Goal: Information Seeking & Learning: Learn about a topic

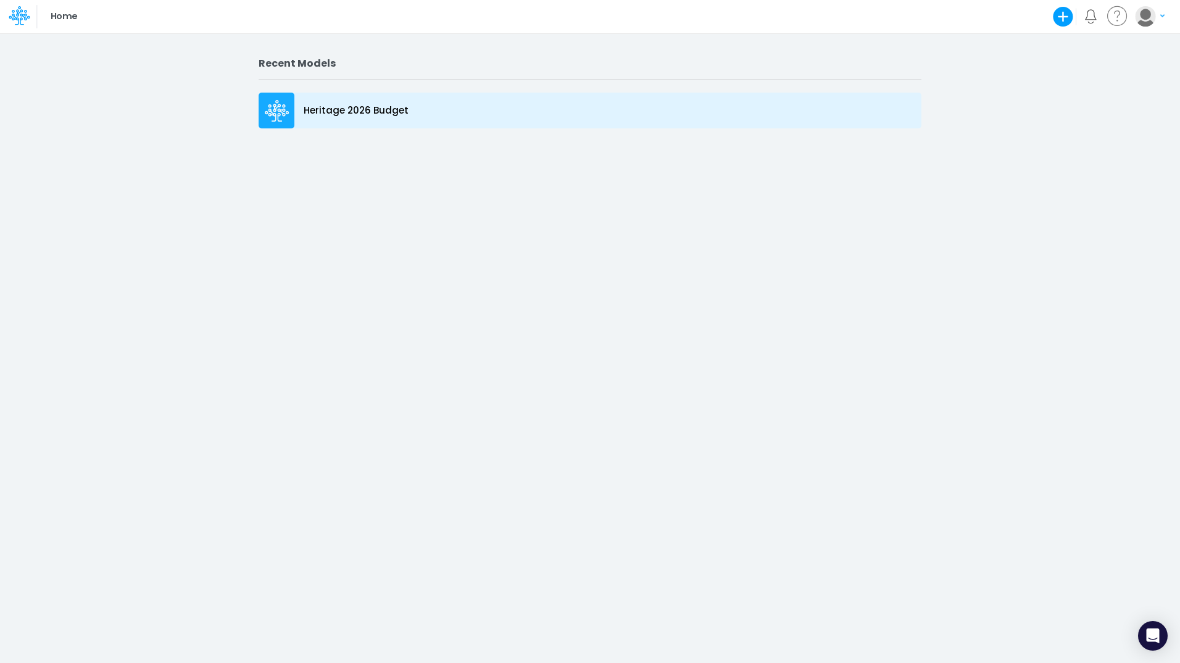
click at [382, 114] on p "Heritage 2026 Budget" at bounding box center [356, 111] width 105 height 14
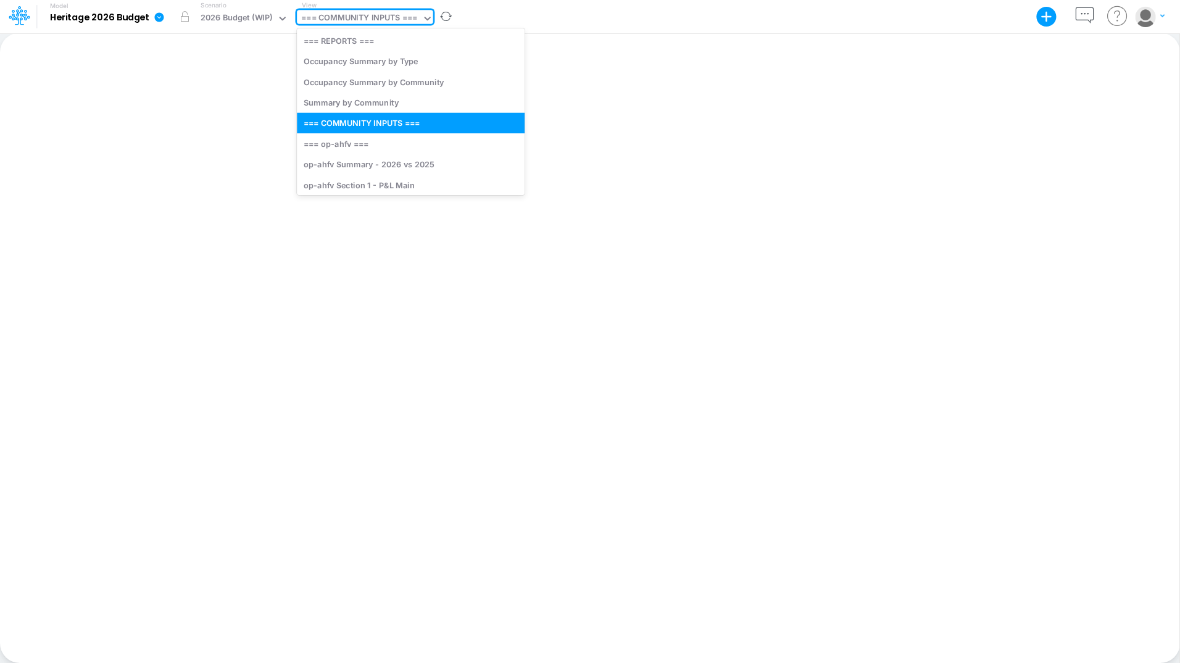
click at [388, 19] on div "=== COMMUNITY INPUTS ===" at bounding box center [359, 19] width 116 height 14
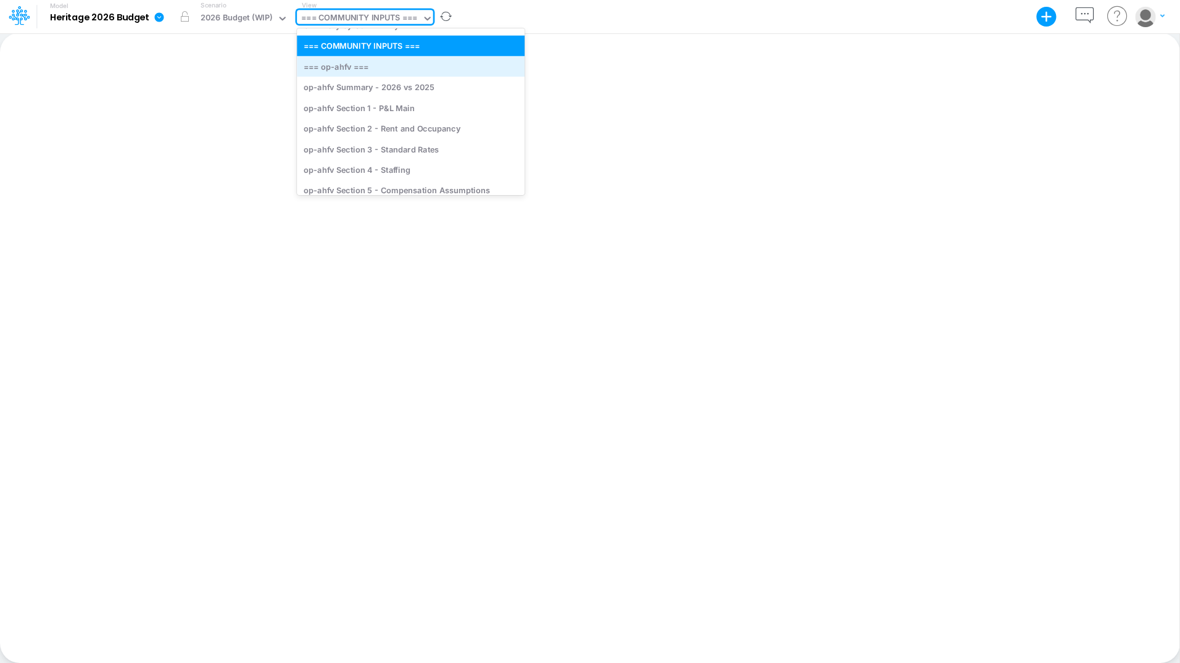
scroll to position [86, 0]
click at [393, 91] on div "op-ahfv Summary - 2026 vs 2025" at bounding box center [411, 87] width 228 height 20
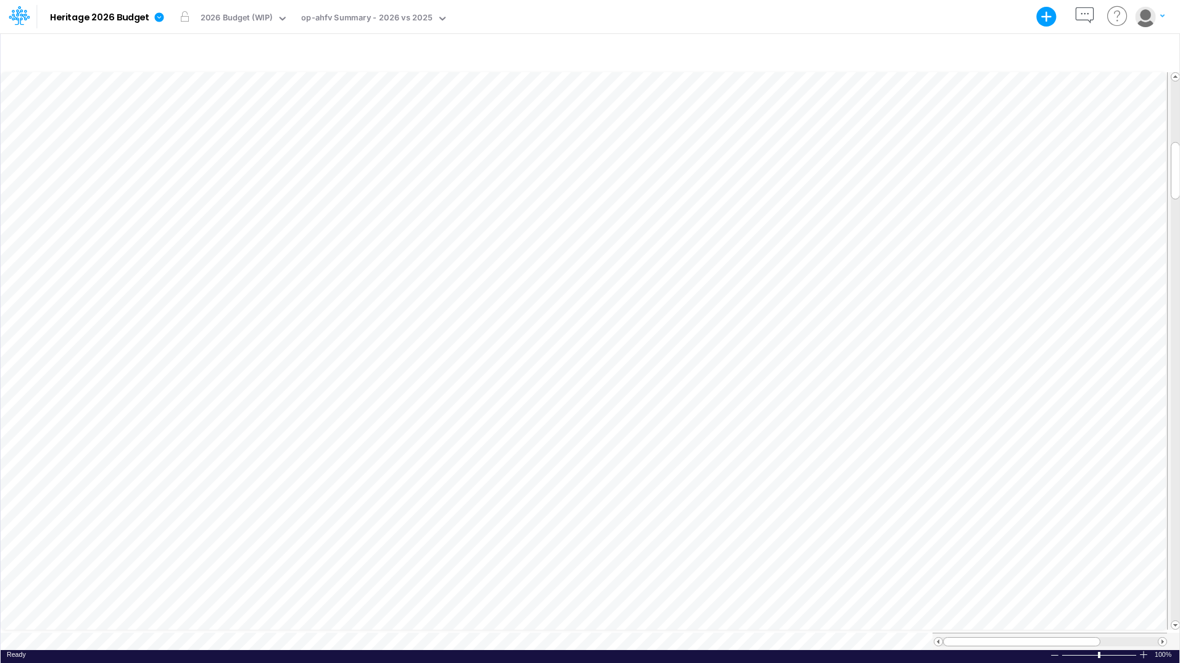
scroll to position [6, 0]
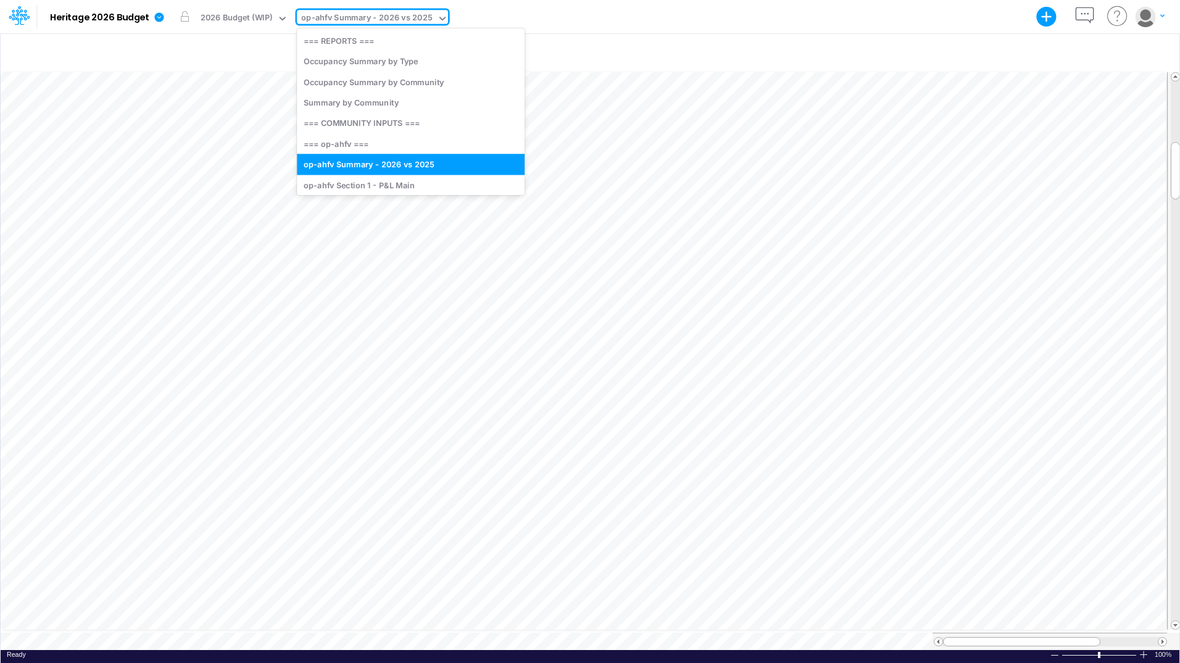
click at [384, 16] on div "op-ahfv Summary - 2026 vs 2025" at bounding box center [366, 19] width 131 height 14
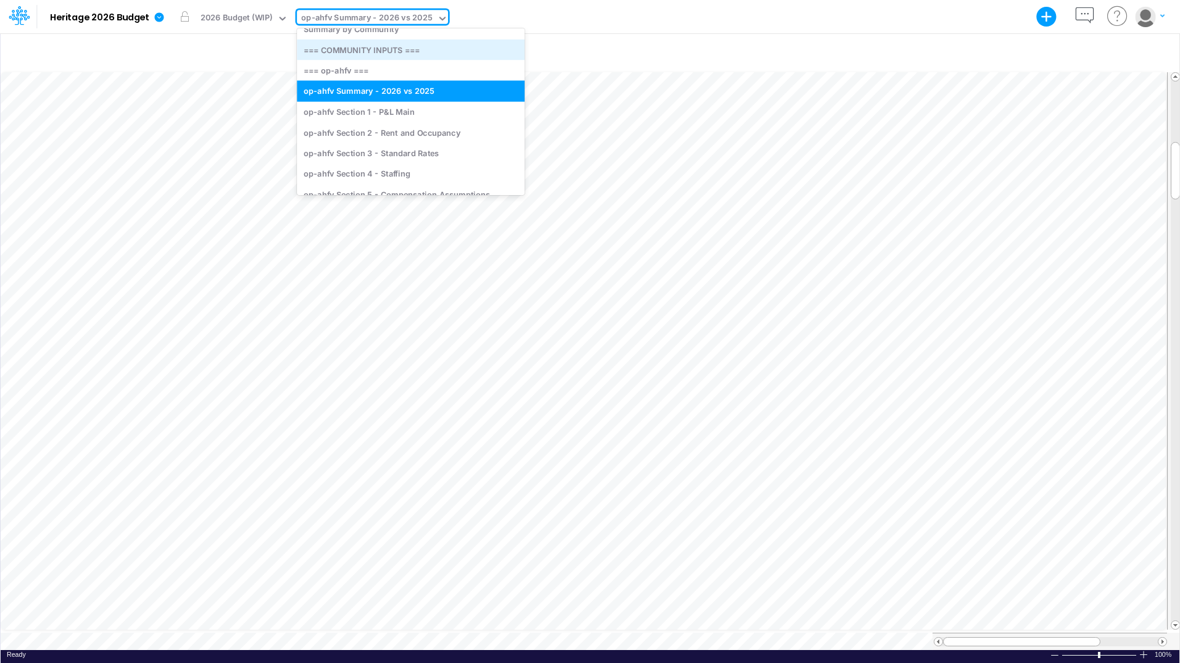
scroll to position [81, 0]
click at [385, 130] on div "op-ahfv Section 2 - Rent and Occupancy" at bounding box center [411, 132] width 228 height 20
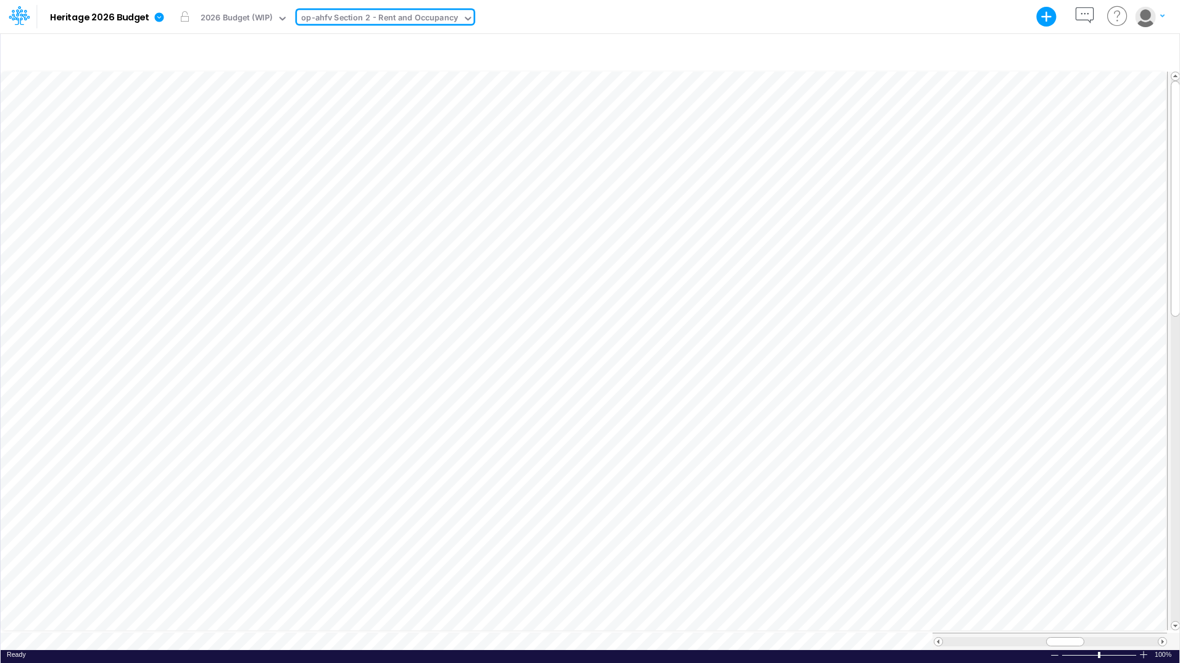
click at [414, 14] on div "op-ahfv Section 2 - Rent and Occupancy" at bounding box center [379, 19] width 157 height 14
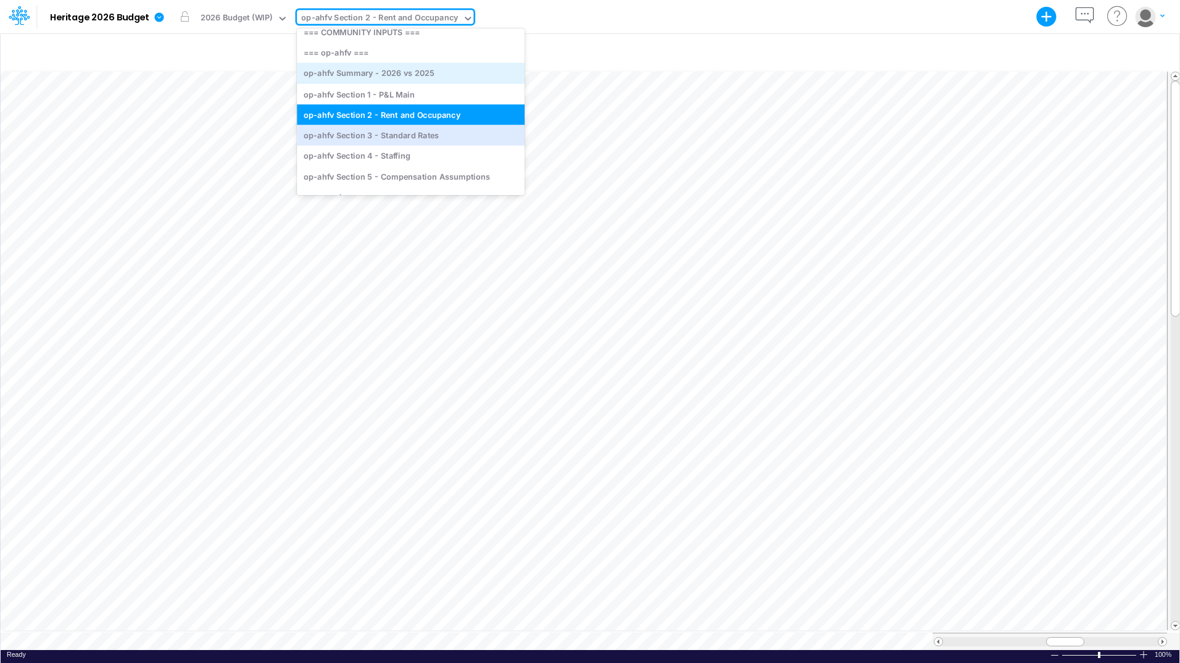
scroll to position [102, 0]
click at [430, 133] on div "op-ahfv Section 3 - Standard Rates" at bounding box center [411, 134] width 228 height 20
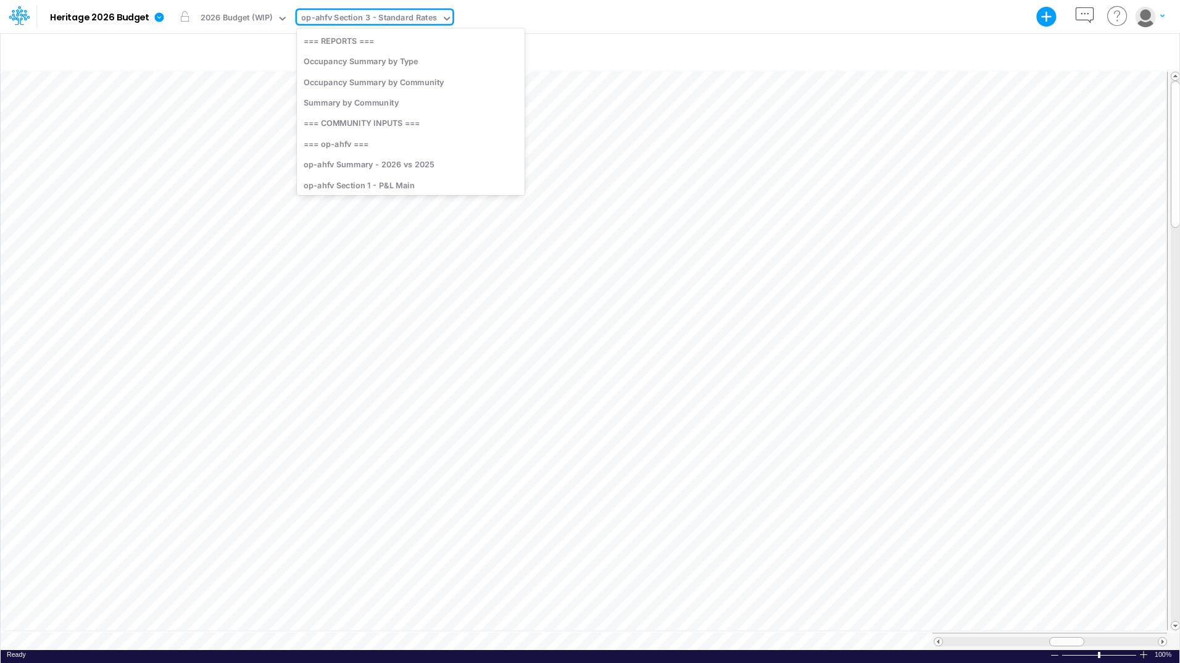
scroll to position [54, 0]
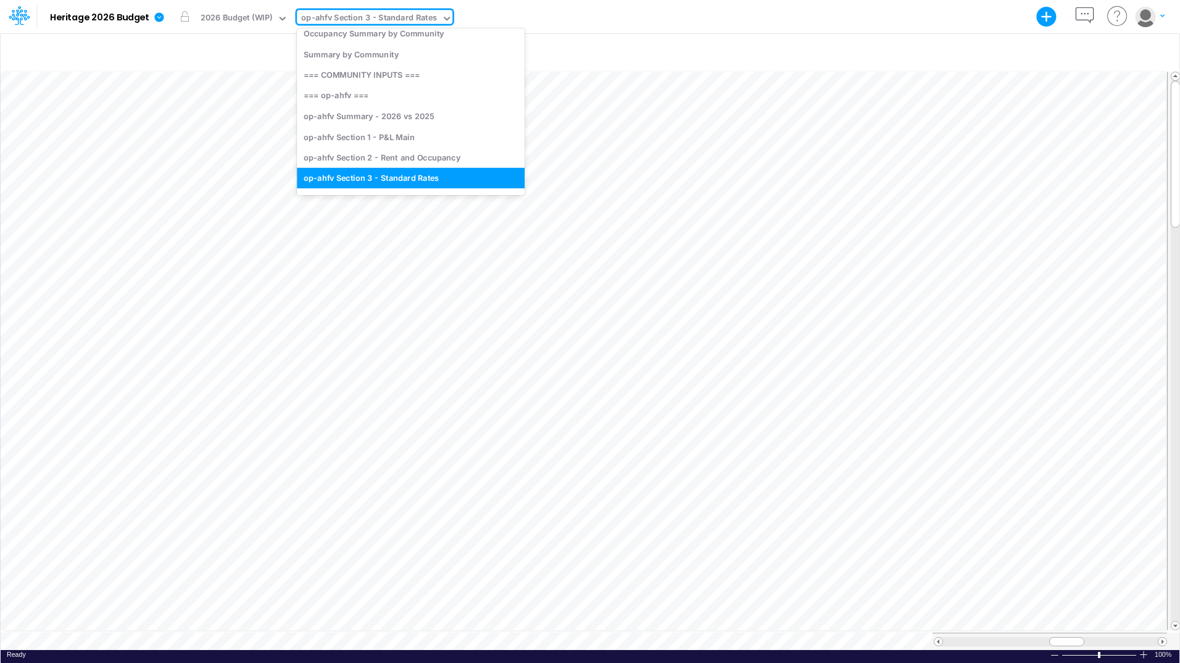
click at [391, 19] on div "op-ahfv Section 3 - Standard Rates" at bounding box center [369, 19] width 136 height 14
click at [423, 151] on div "op-ahfv Section 2 - Rent and Occupancy" at bounding box center [411, 157] width 228 height 20
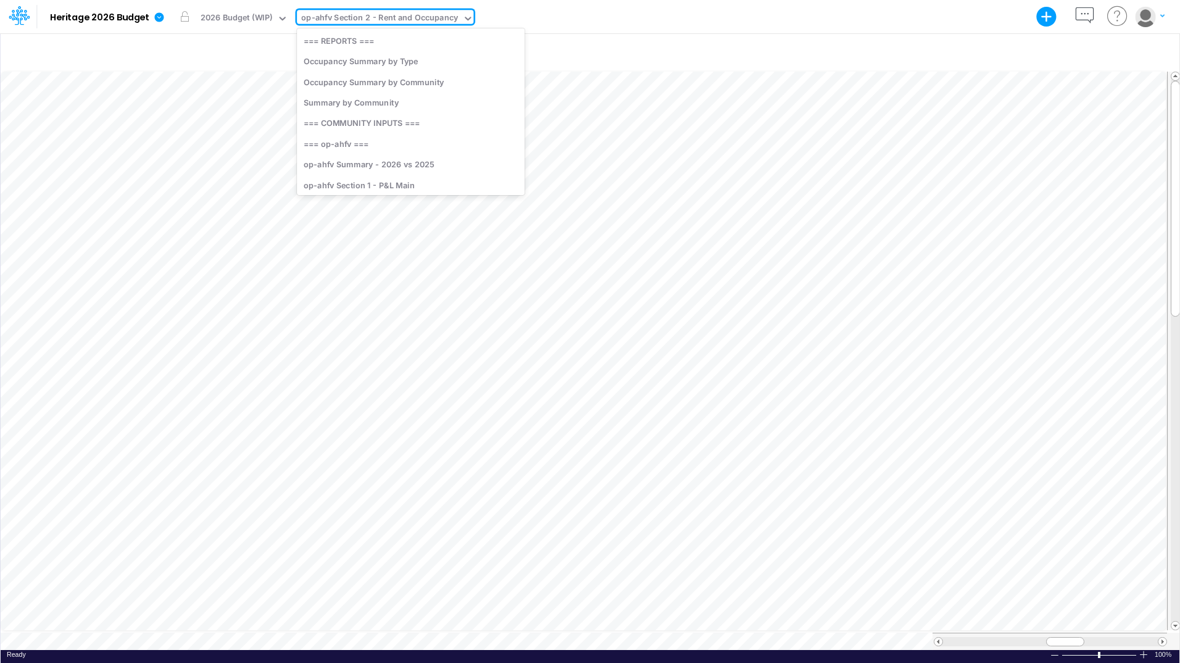
click at [364, 12] on div "op-ahfv Section 2 - Rent and Occupancy" at bounding box center [379, 19] width 157 height 14
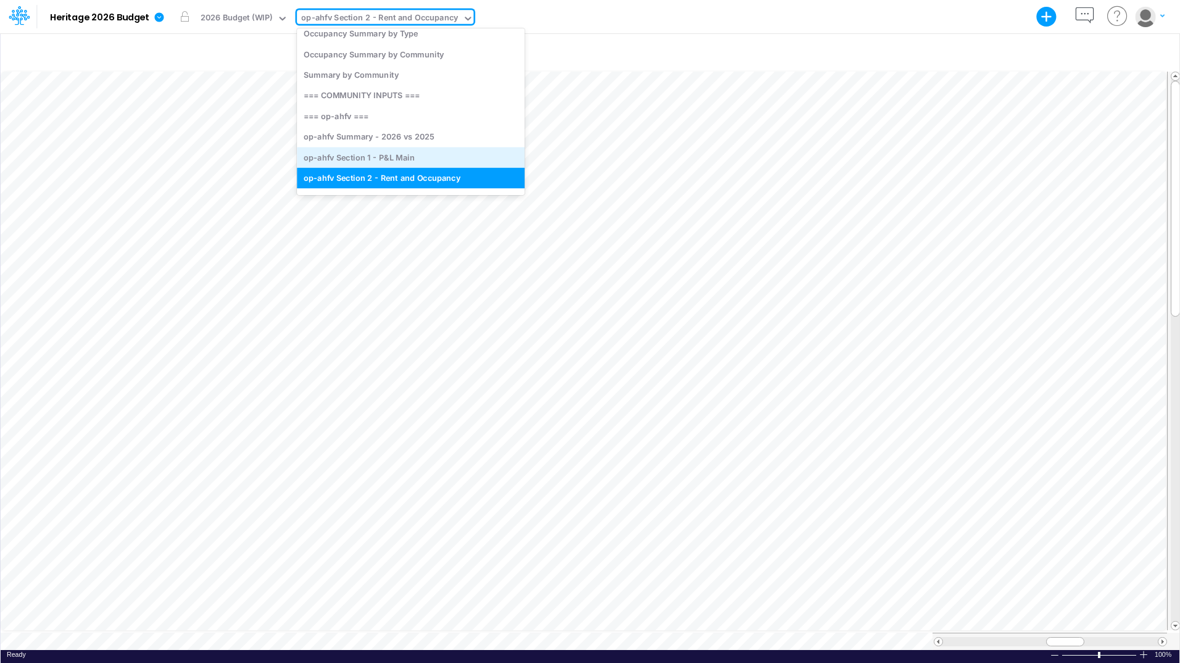
click at [352, 151] on div "op-ahfv Section 1 - P&L Main" at bounding box center [411, 157] width 228 height 20
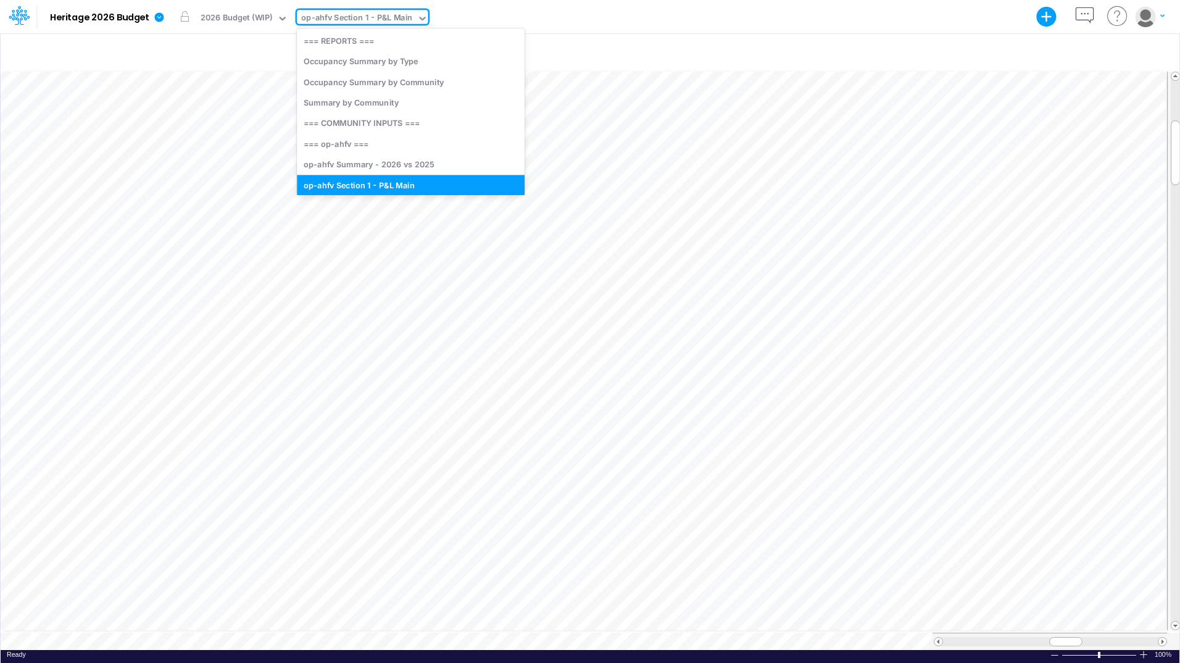
click at [375, 20] on div "op-ahfv Section 1 - P&L Main" at bounding box center [356, 19] width 111 height 14
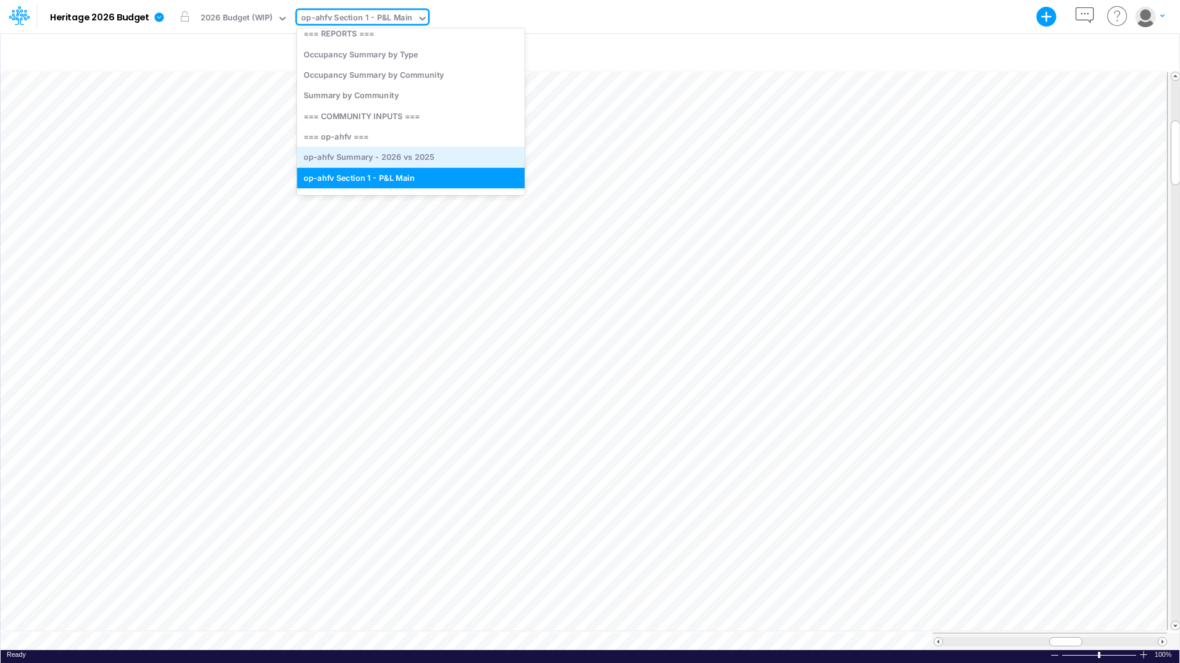
click at [364, 156] on div "op-ahfv Summary - 2026 vs 2025" at bounding box center [411, 157] width 228 height 20
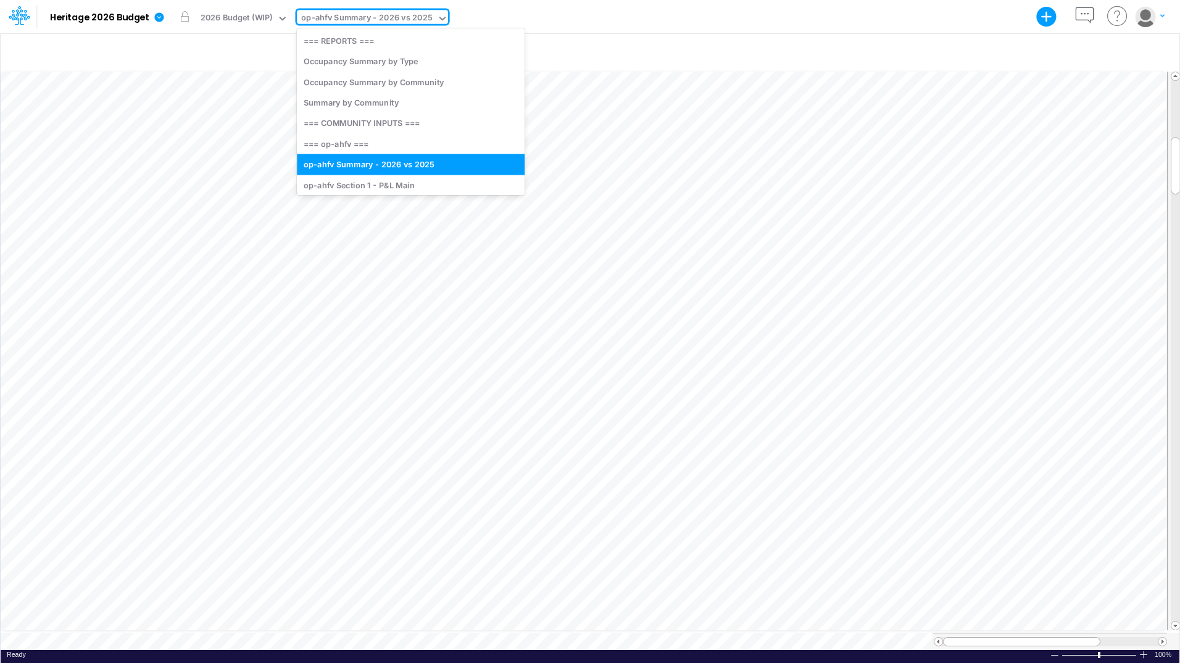
click at [385, 17] on div "op-ahfv Summary - 2026 vs 2025" at bounding box center [366, 19] width 131 height 14
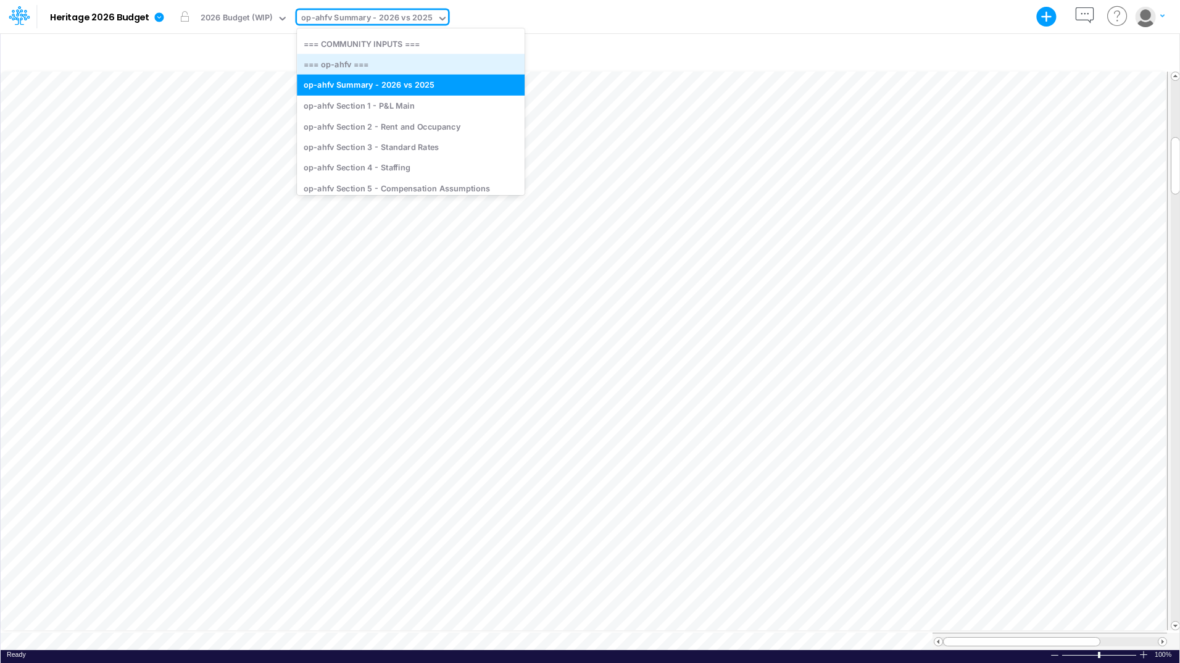
scroll to position [89, 0]
click at [400, 146] on div "op-ahfv Section 3 - Standard Rates" at bounding box center [411, 146] width 228 height 20
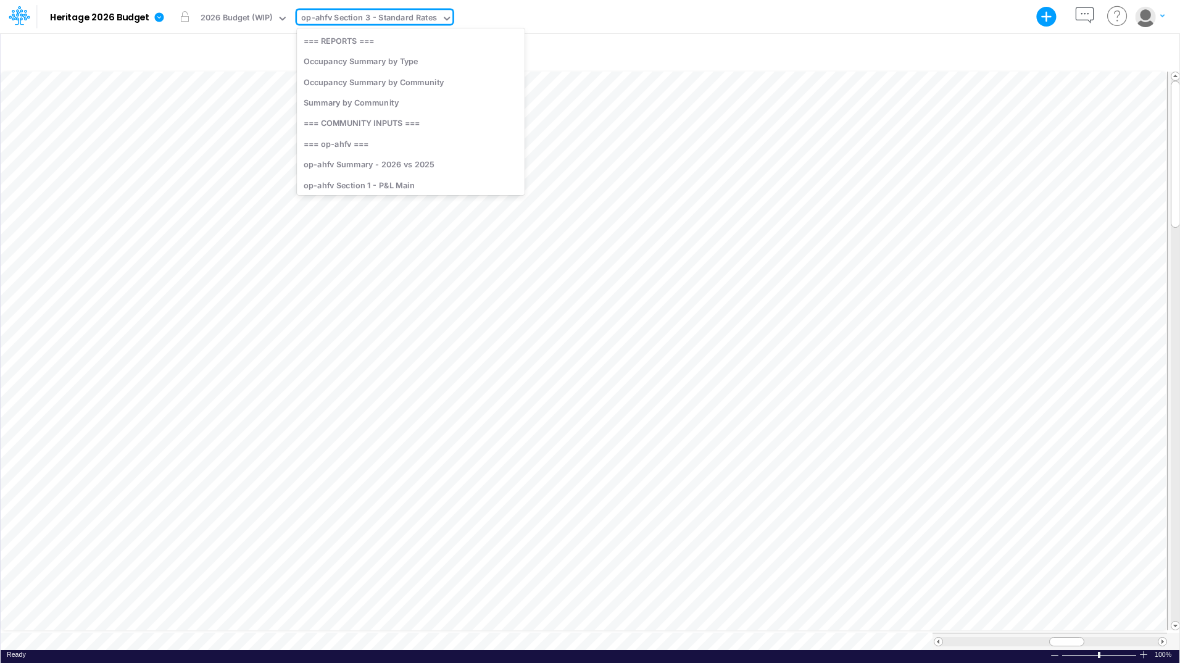
click at [420, 20] on div "op-ahfv Section 3 - Standard Rates" at bounding box center [369, 19] width 136 height 14
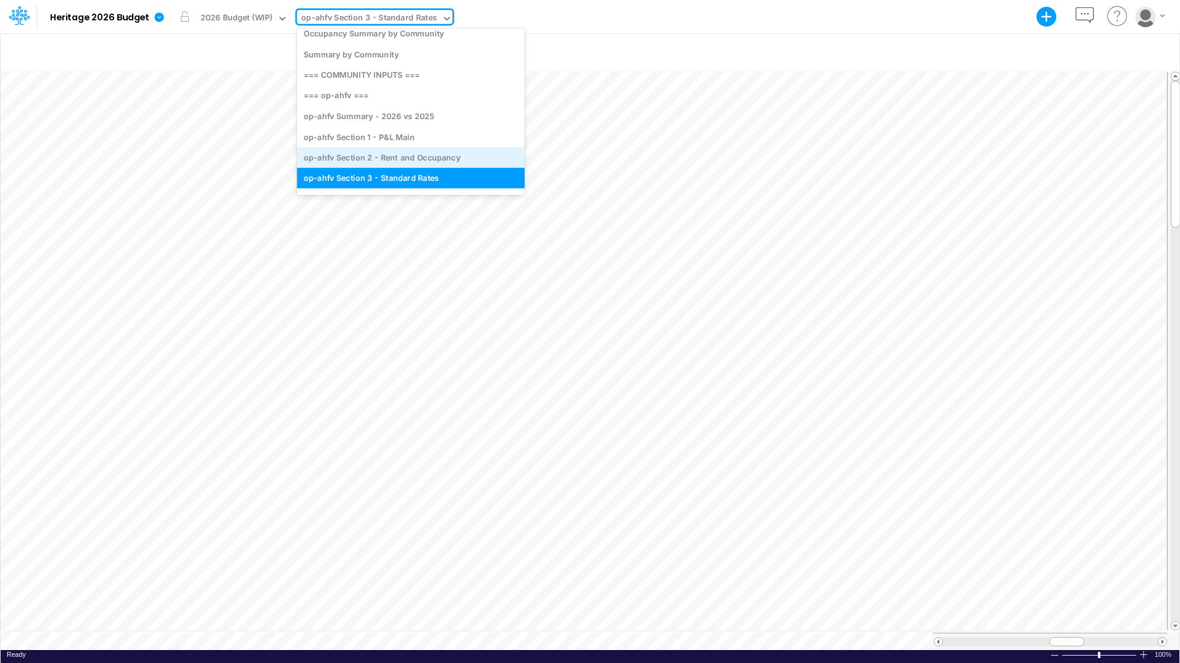
click at [420, 159] on div "op-ahfv Section 2 - Rent and Occupancy" at bounding box center [411, 157] width 228 height 20
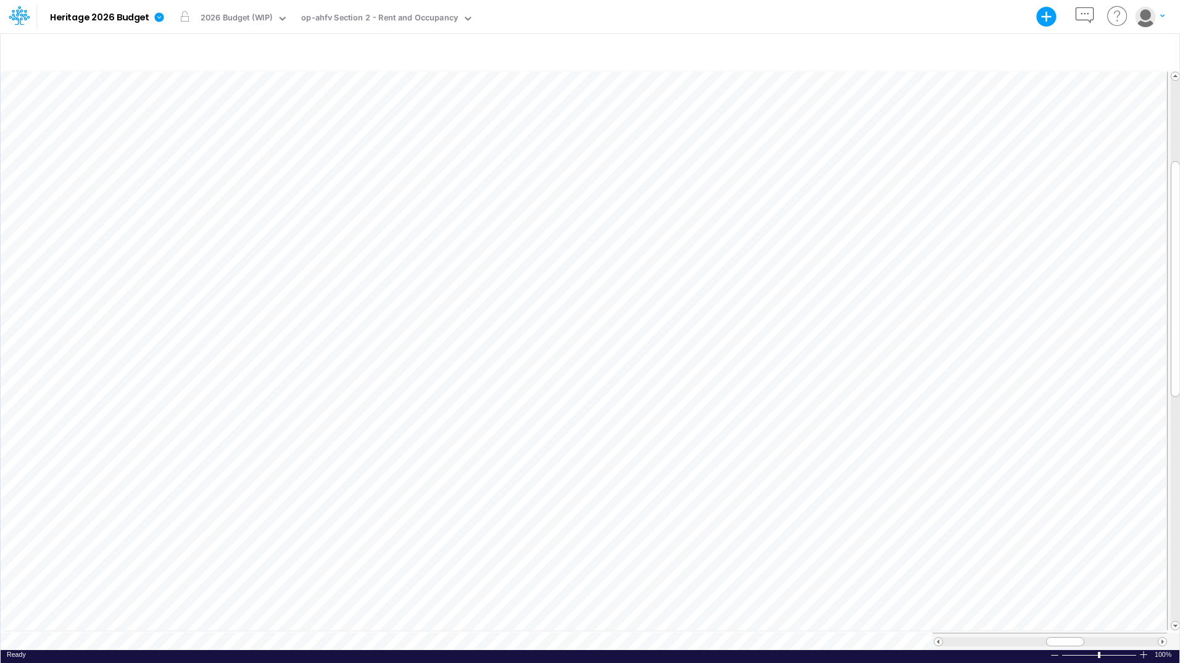
scroll to position [6, 1]
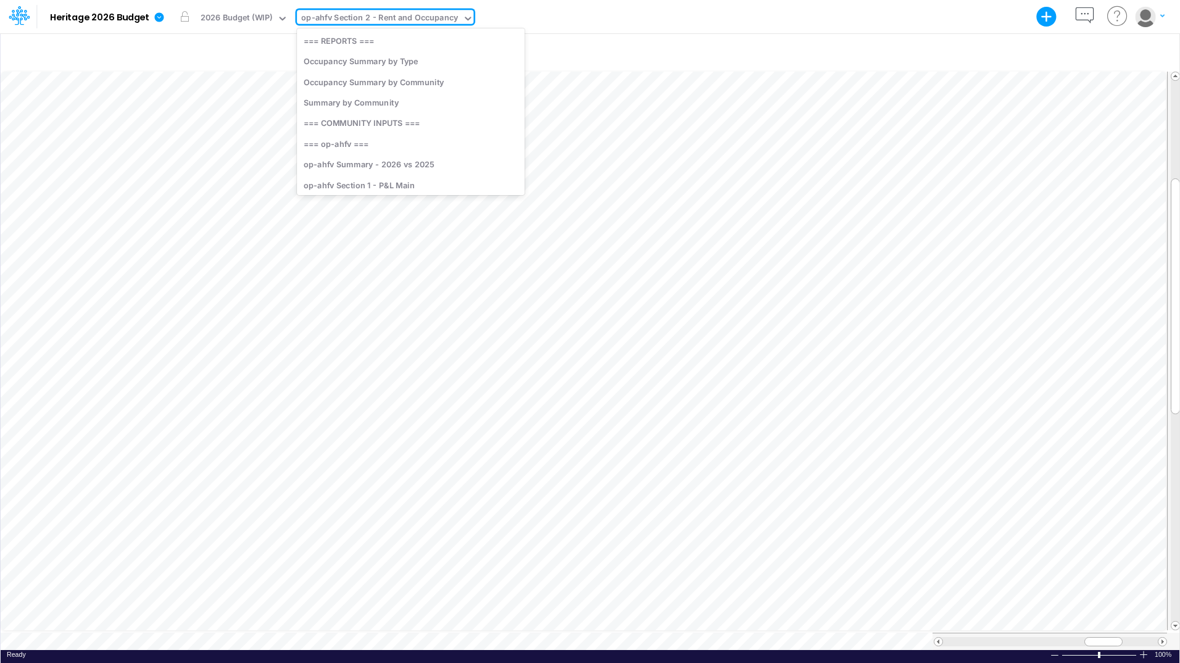
scroll to position [31, 0]
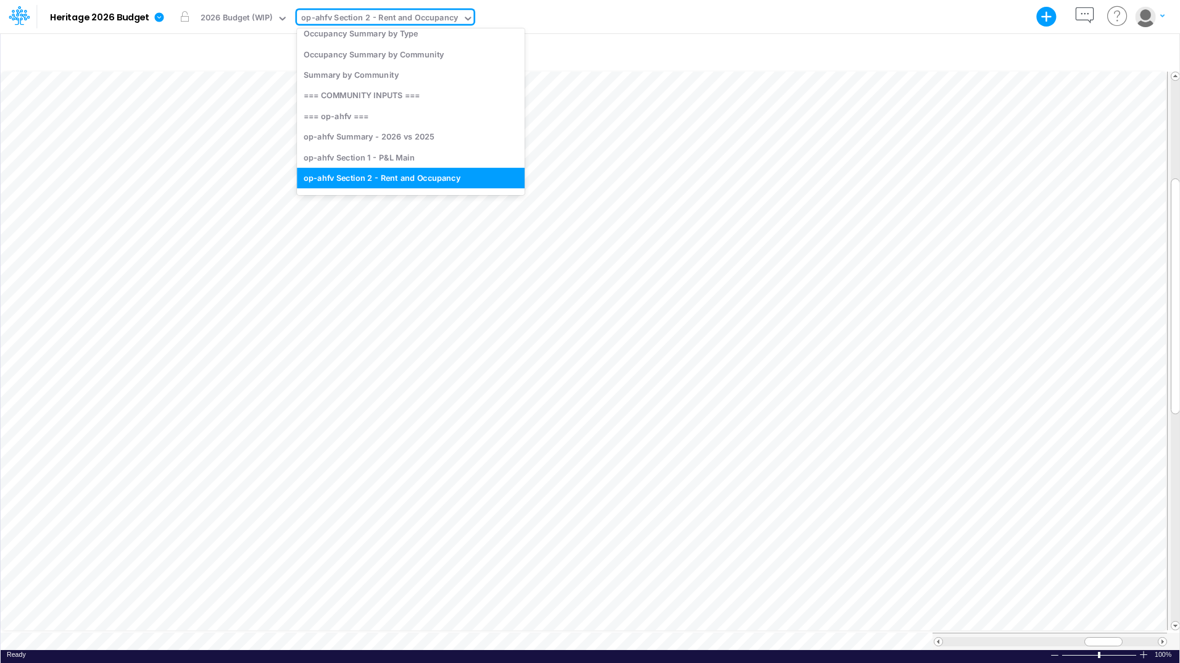
click at [428, 17] on div "op-ahfv Section 2 - Rent and Occupancy" at bounding box center [379, 19] width 157 height 14
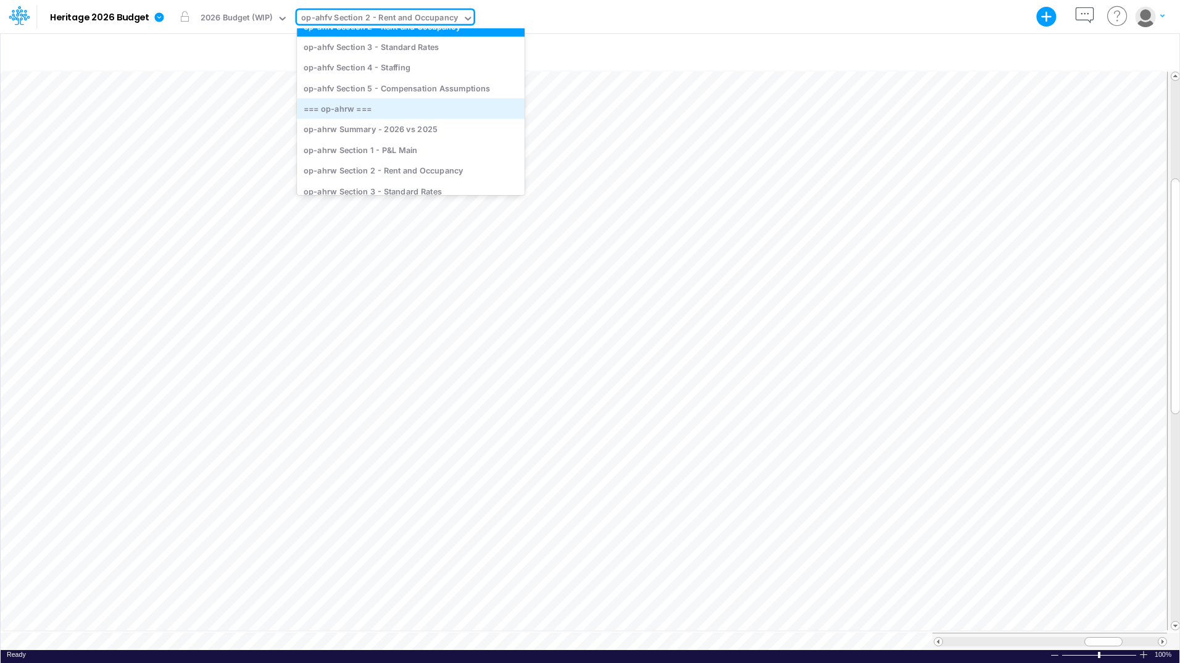
scroll to position [228, 0]
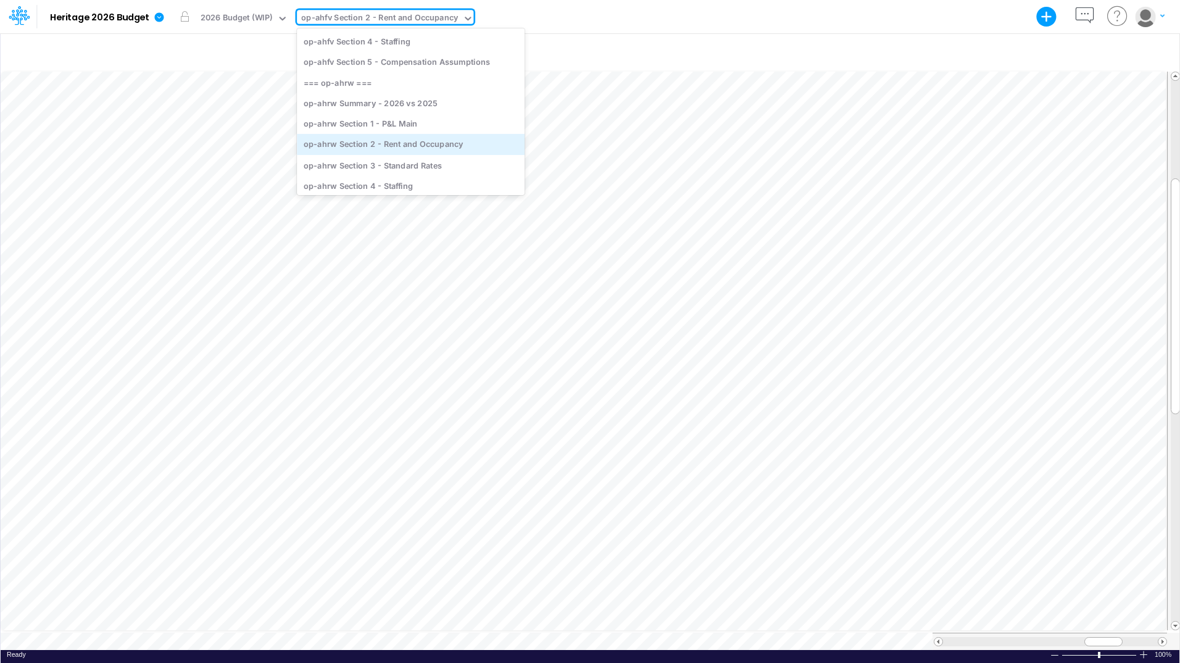
click at [419, 151] on div "op-ahrw Section 2 - Rent and Occupancy" at bounding box center [411, 144] width 228 height 20
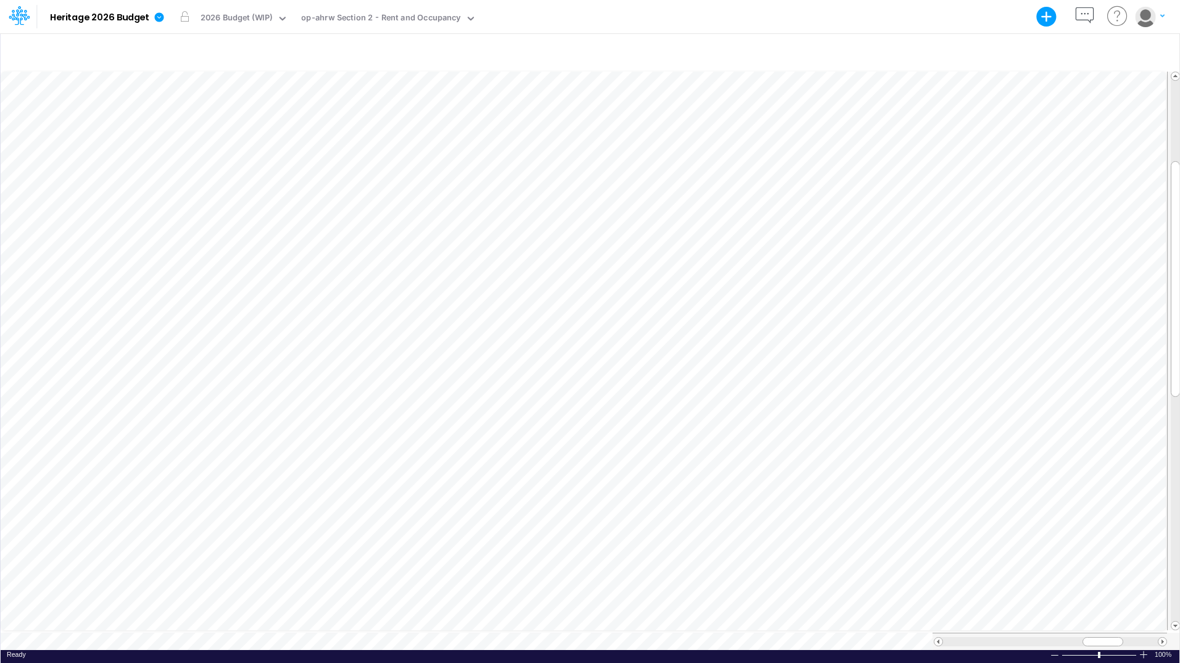
scroll to position [6, 1]
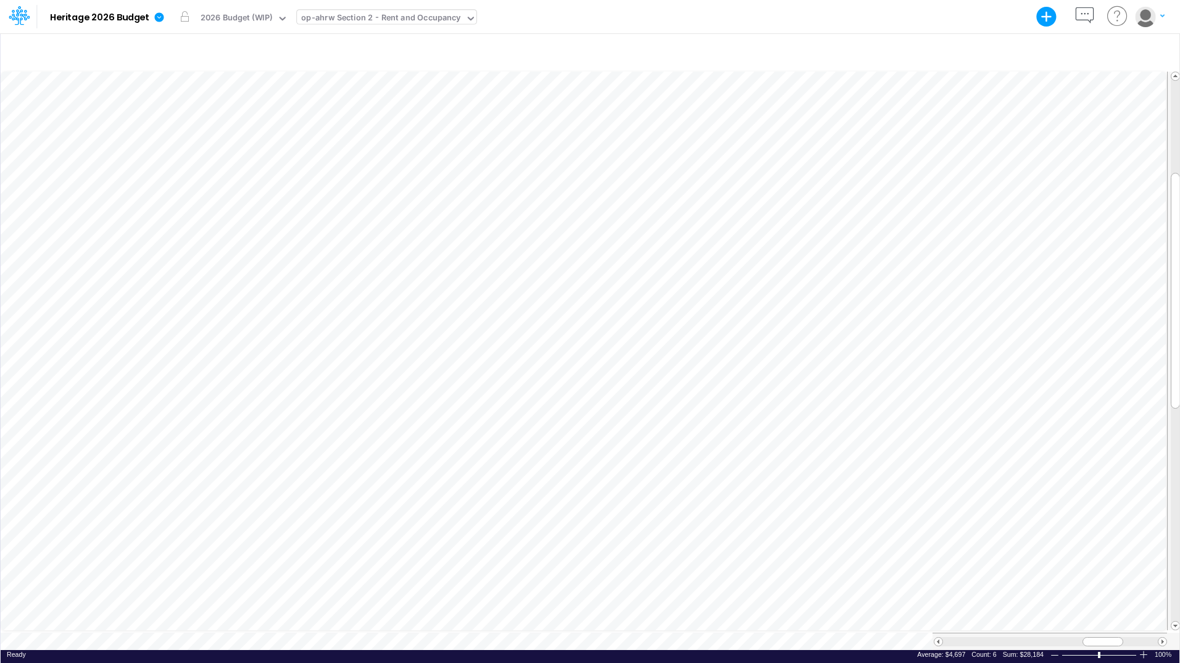
click at [377, 17] on div "op-ahrw Section 2 - Rent and Occupancy" at bounding box center [380, 19] width 159 height 14
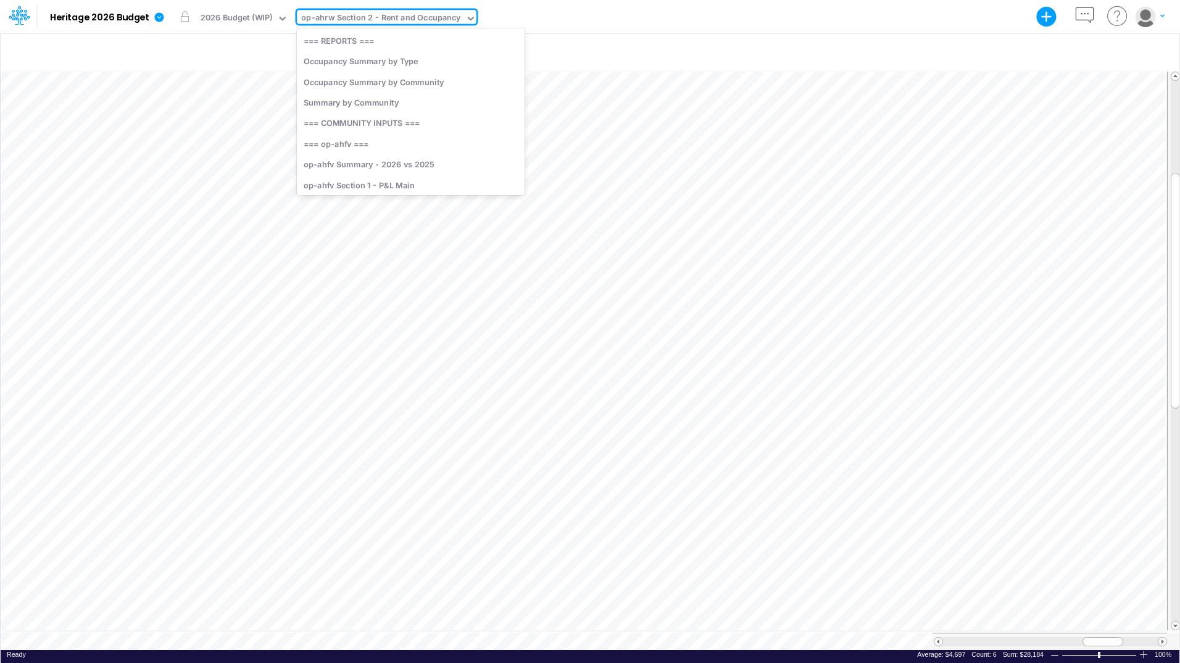
scroll to position [191, 0]
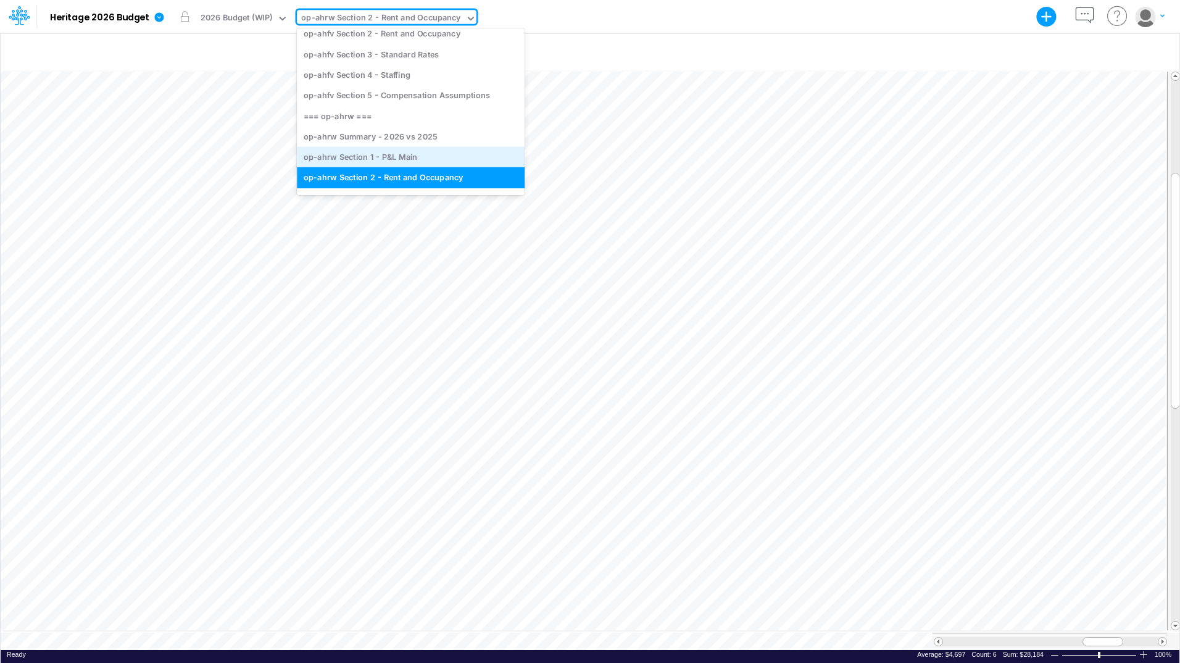
click at [384, 153] on div "op-ahrw Section 1 - P&L Main" at bounding box center [411, 157] width 228 height 20
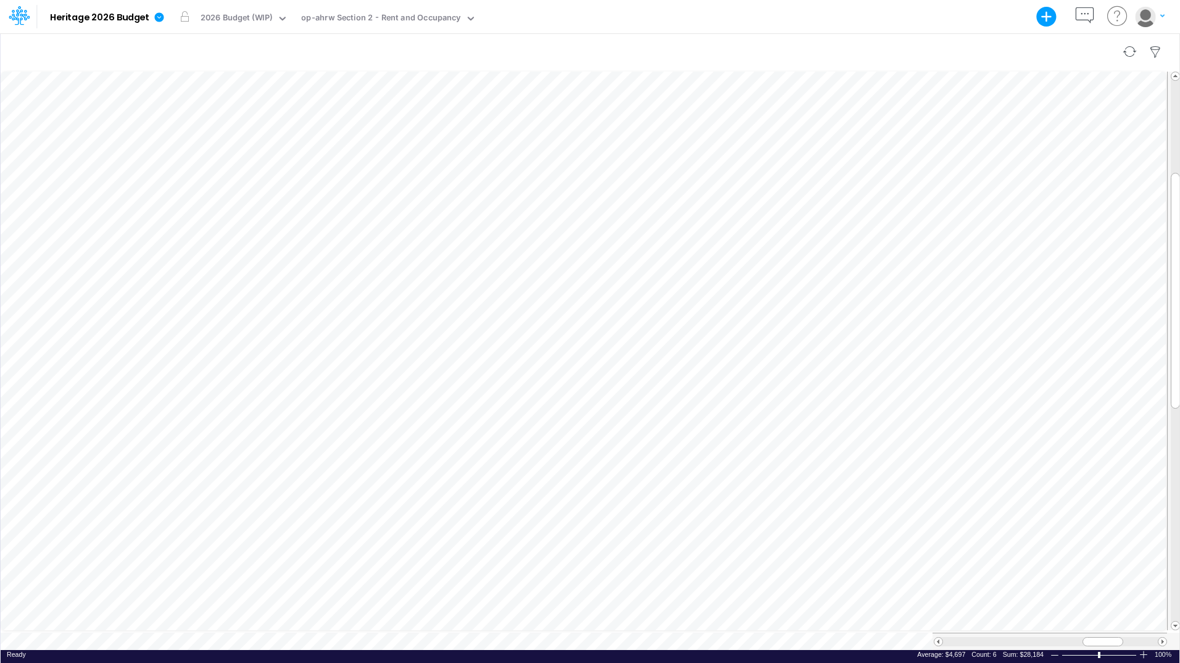
scroll to position [6, 1]
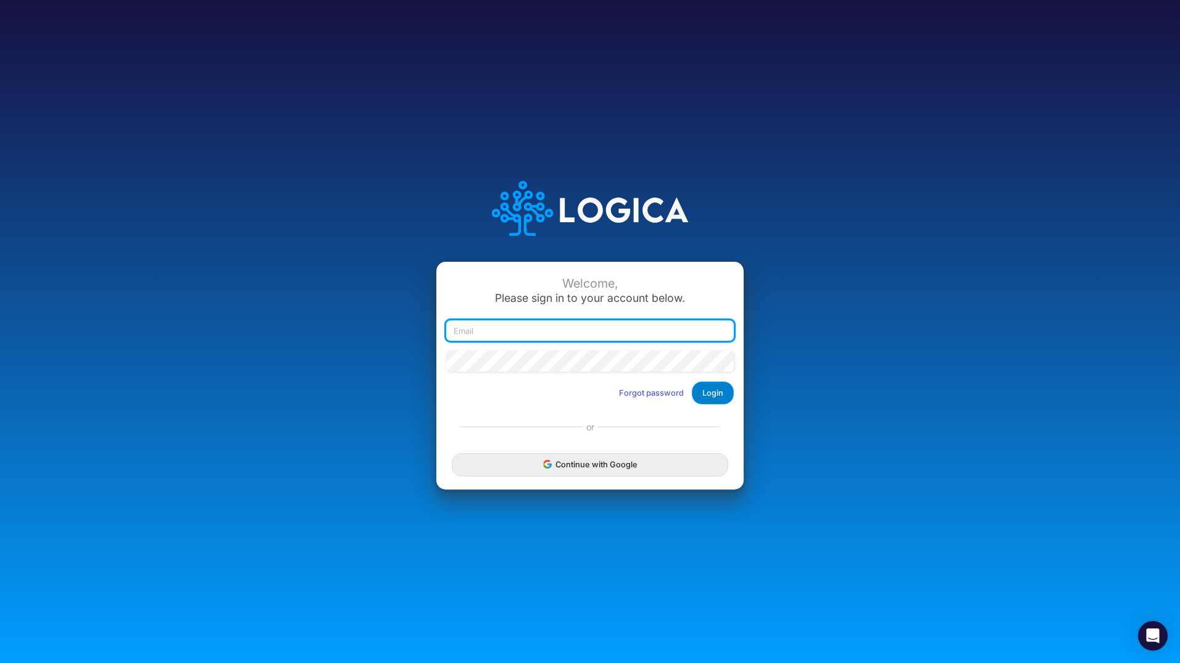
type input "john.pryor@heritage-communities.com"
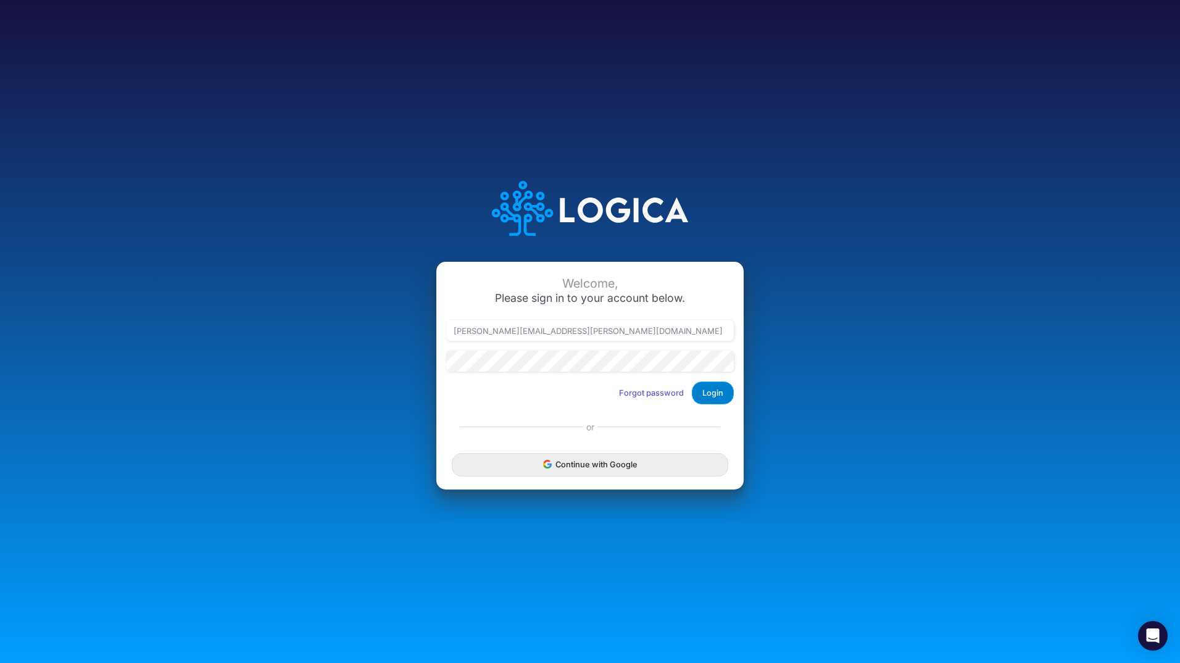
click at [707, 395] on button "Login" at bounding box center [713, 392] width 42 height 23
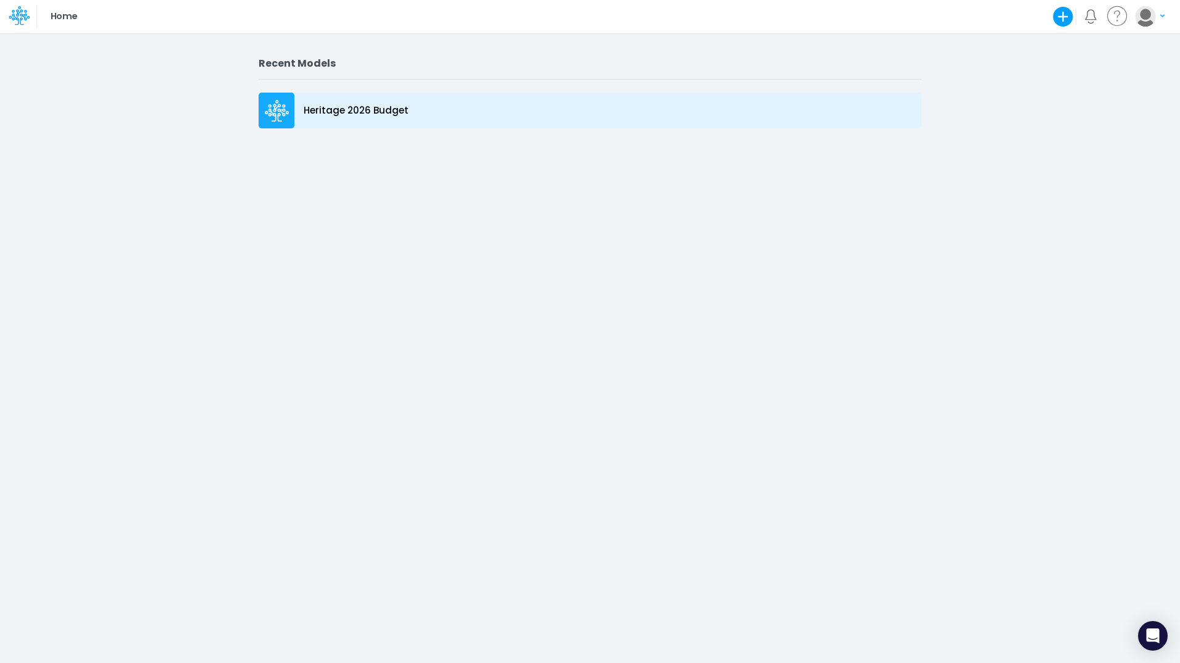
click at [352, 116] on p "Heritage 2026 Budget" at bounding box center [356, 111] width 105 height 14
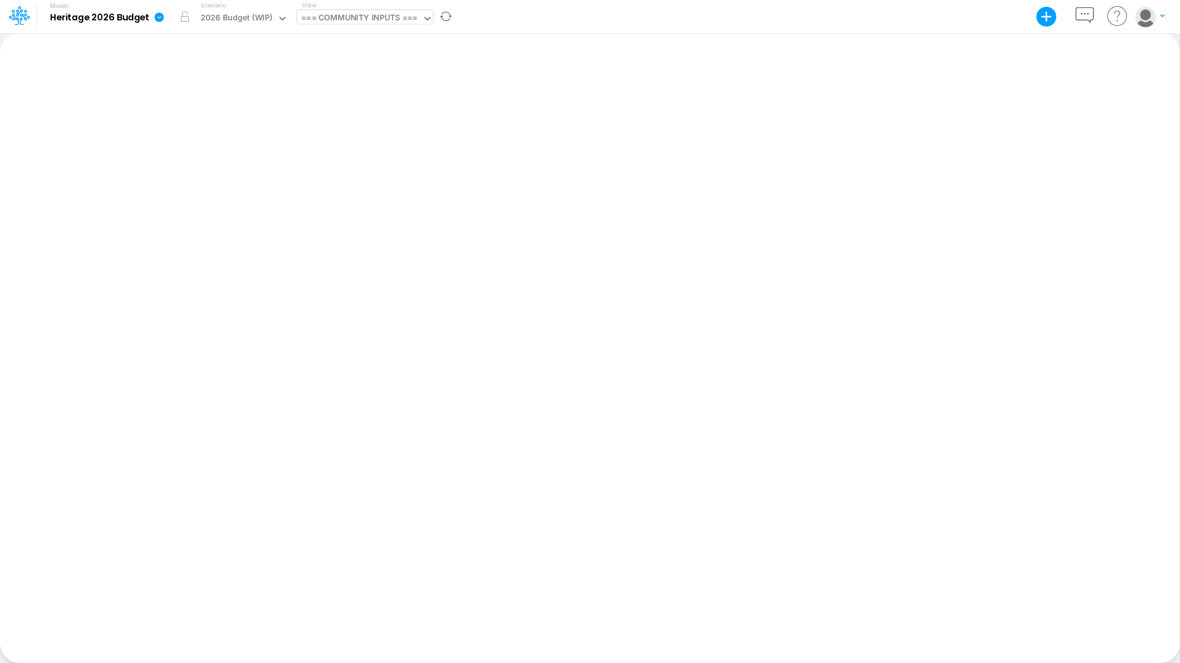
click at [345, 15] on div "=== COMMUNITY INPUTS ===" at bounding box center [359, 19] width 116 height 14
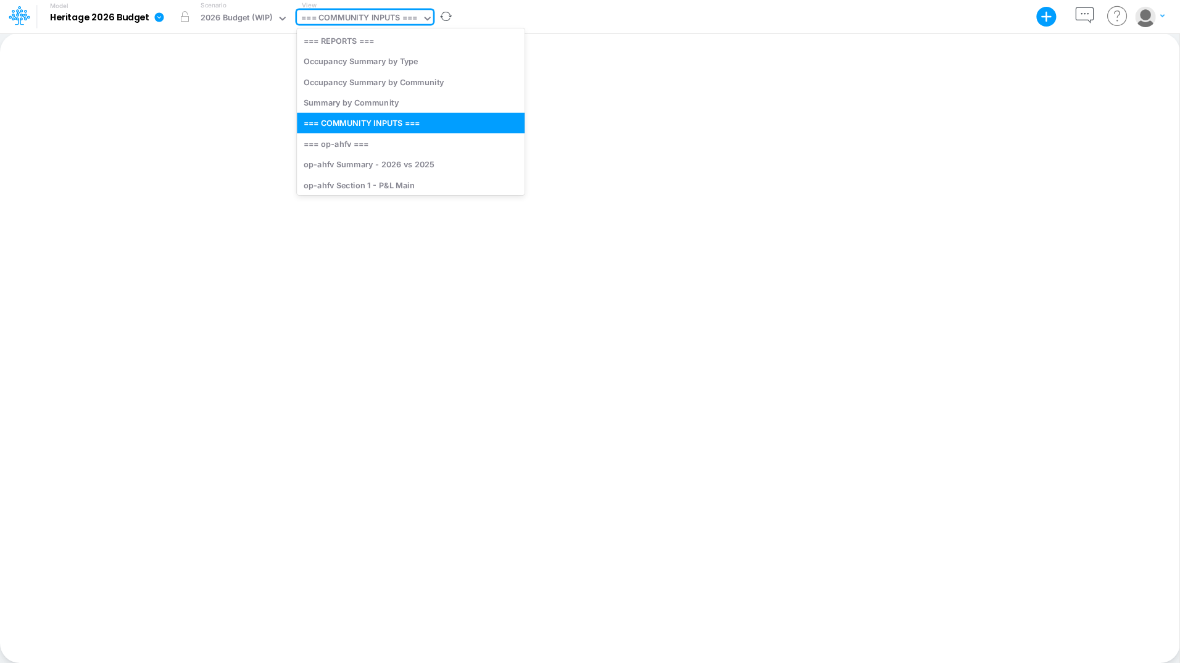
click at [386, 14] on div "=== COMMUNITY INPUTS ===" at bounding box center [359, 19] width 116 height 14
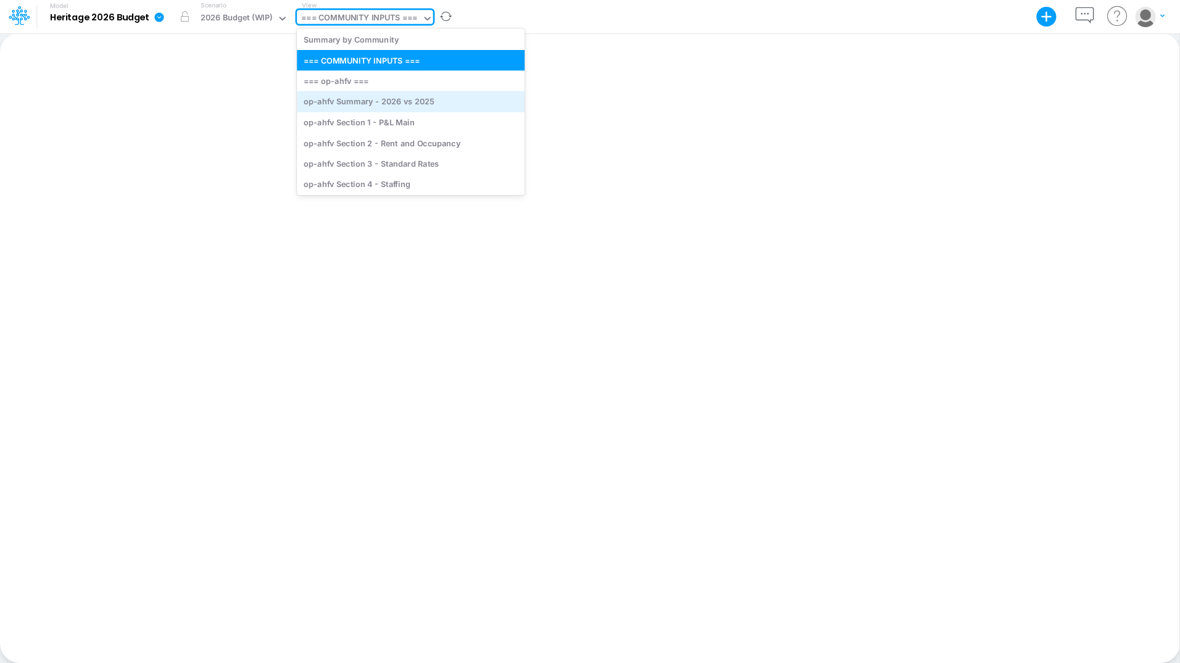
scroll to position [100, 0]
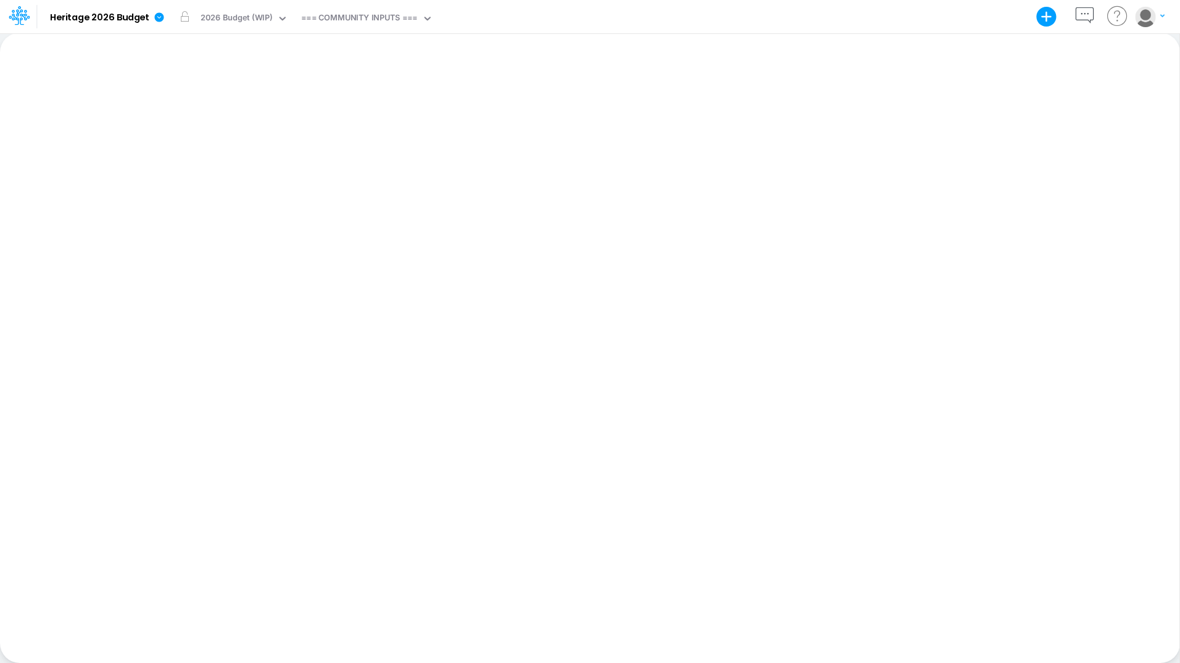
click at [585, 222] on div "Paste Cut Copy AutoFill Ready 100% Sum: null Max: null Min: null Numerical Coun…" at bounding box center [590, 348] width 1180 height 630
